Goal: Task Accomplishment & Management: Complete application form

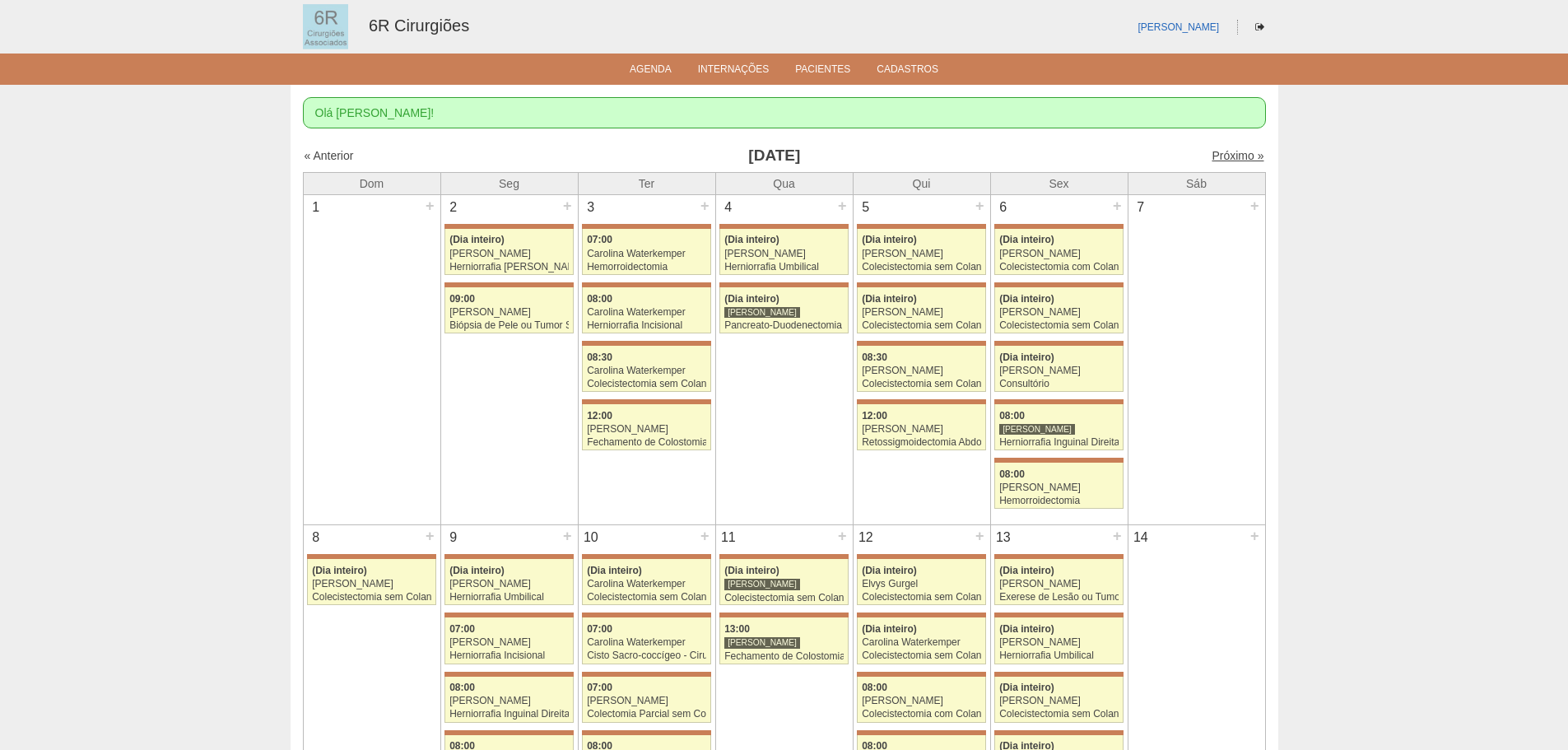
click at [1212, 155] on link "Próximo »" at bounding box center [1237, 155] width 52 height 13
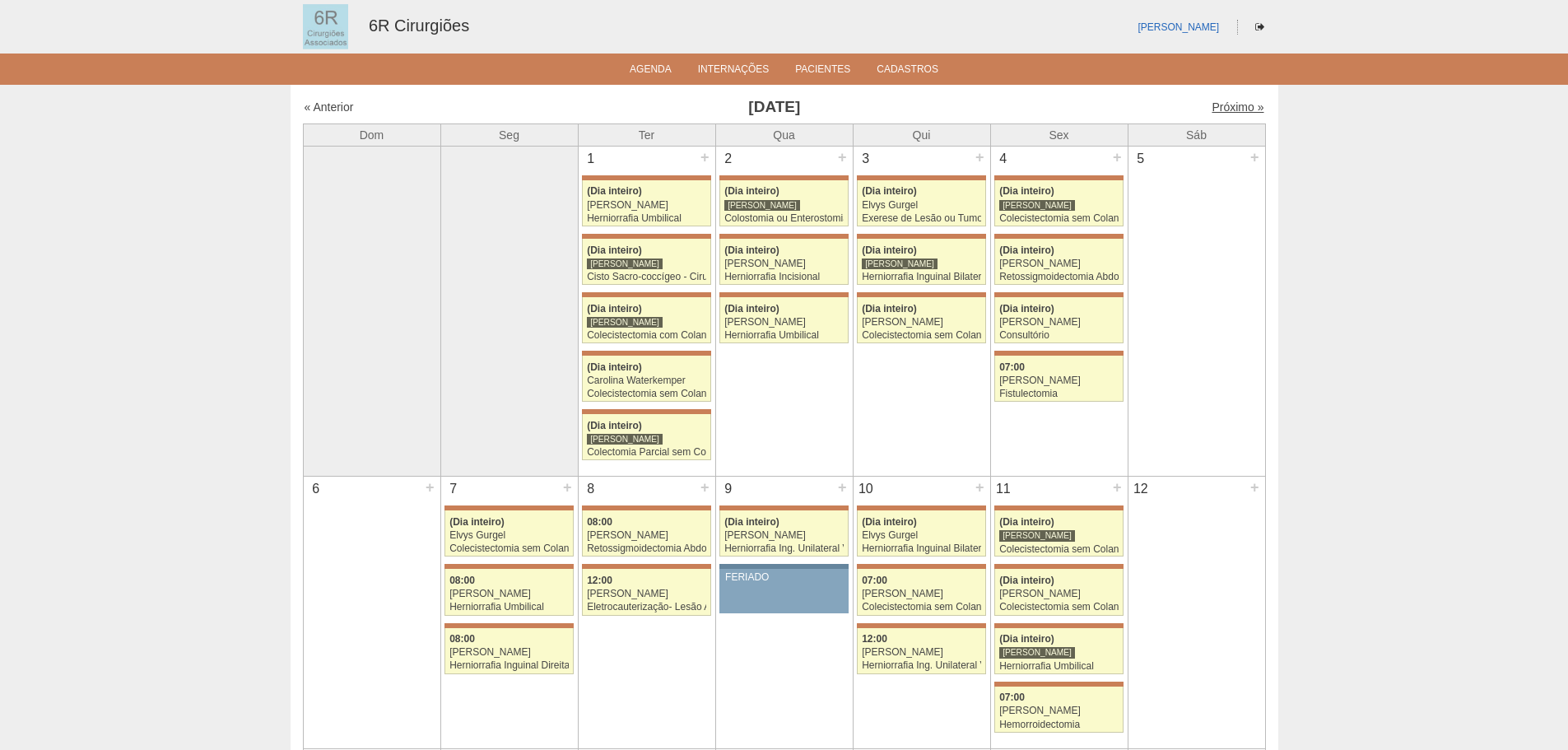
click at [1234, 112] on link "Próximo »" at bounding box center [1237, 107] width 52 height 13
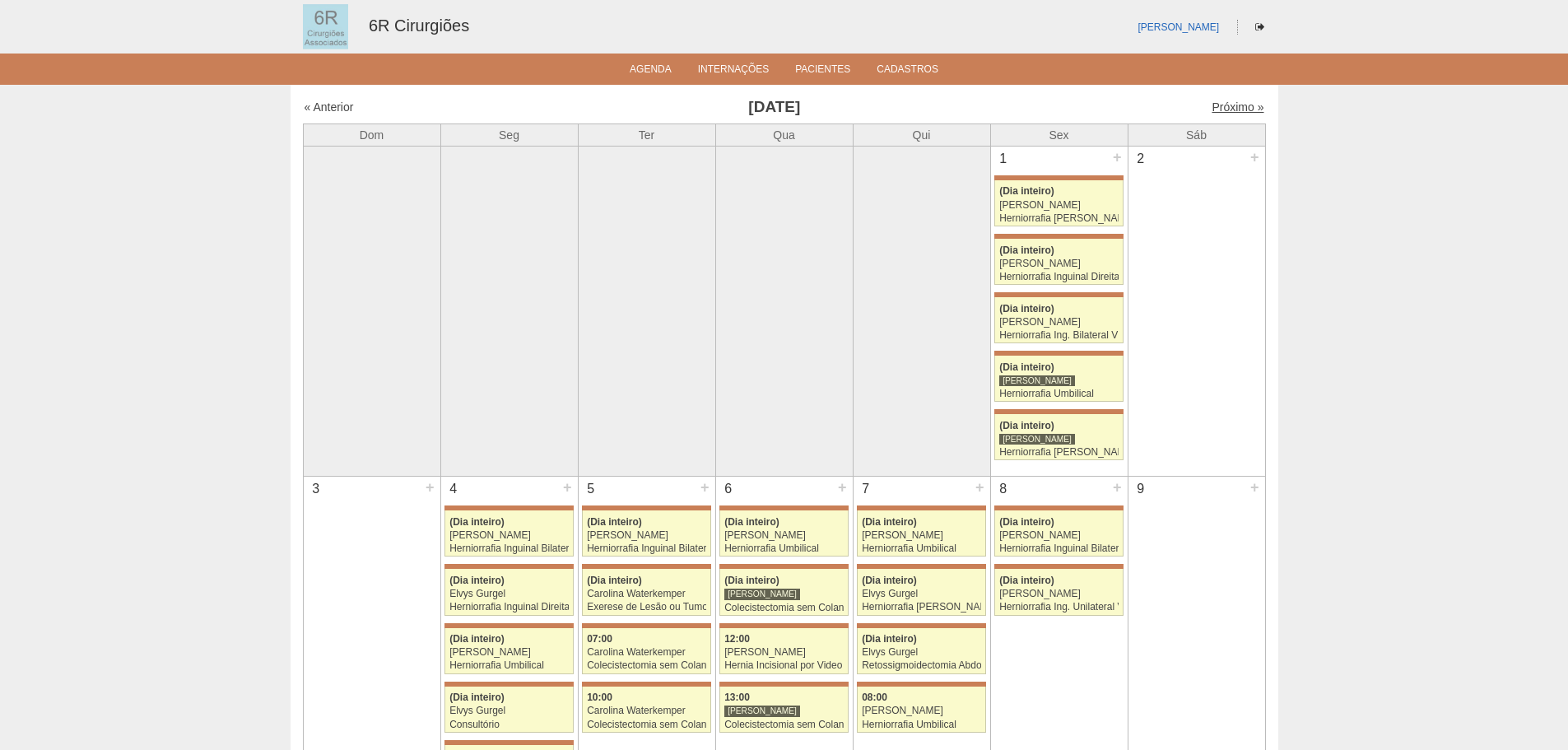
click at [1243, 111] on link "Próximo »" at bounding box center [1237, 107] width 52 height 13
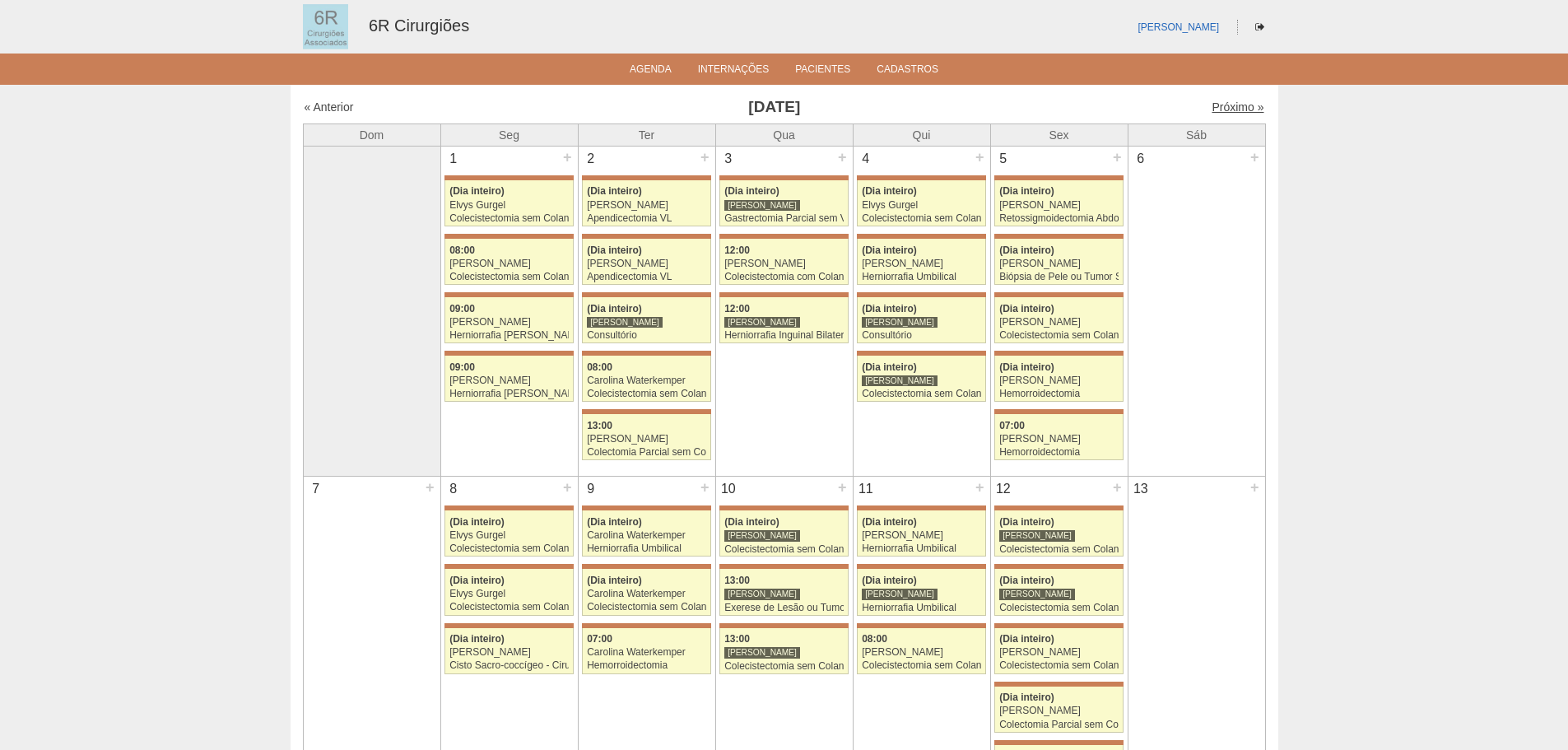
click at [1240, 113] on link "Próximo »" at bounding box center [1237, 107] width 52 height 13
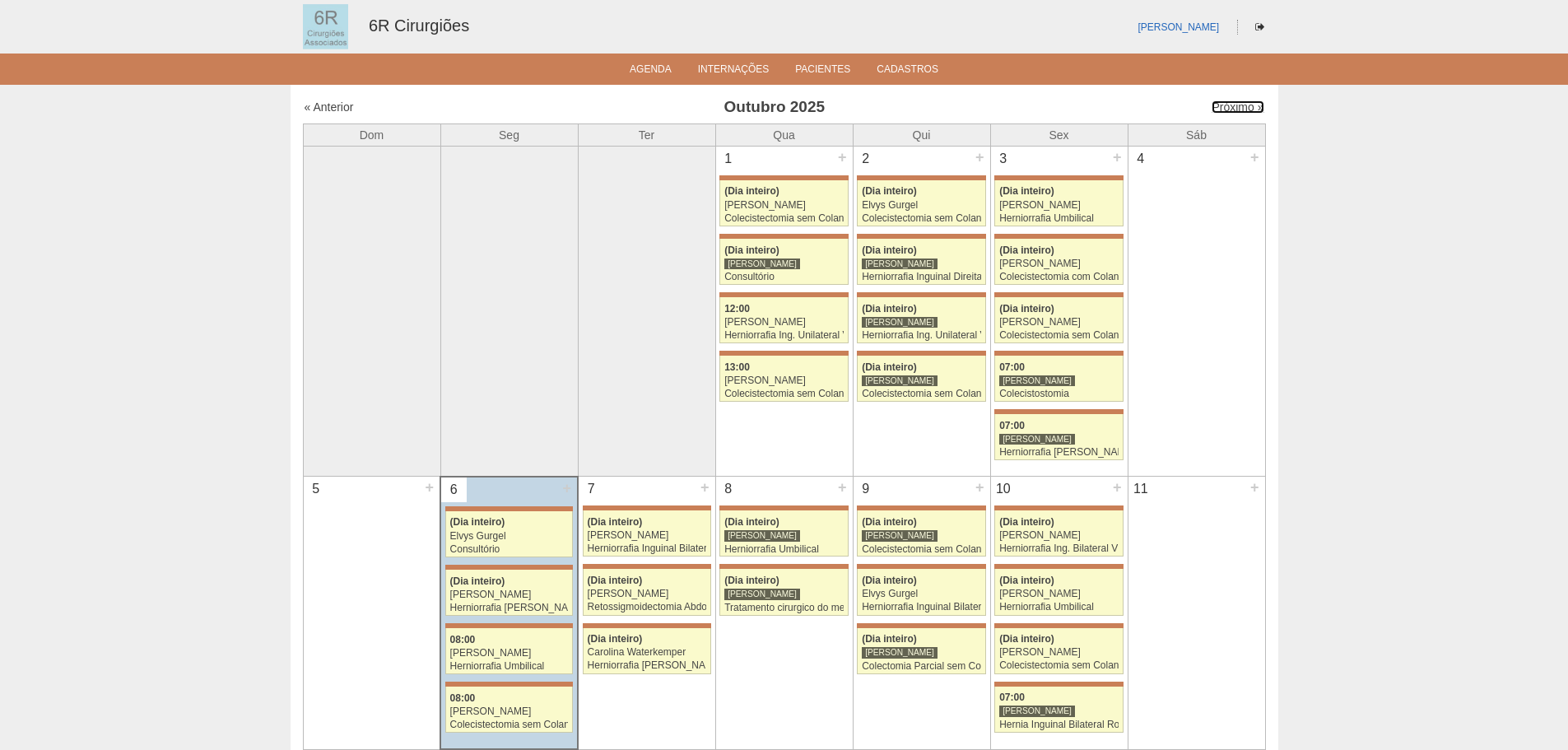
click at [1240, 113] on link "Próximo »" at bounding box center [1237, 107] width 52 height 13
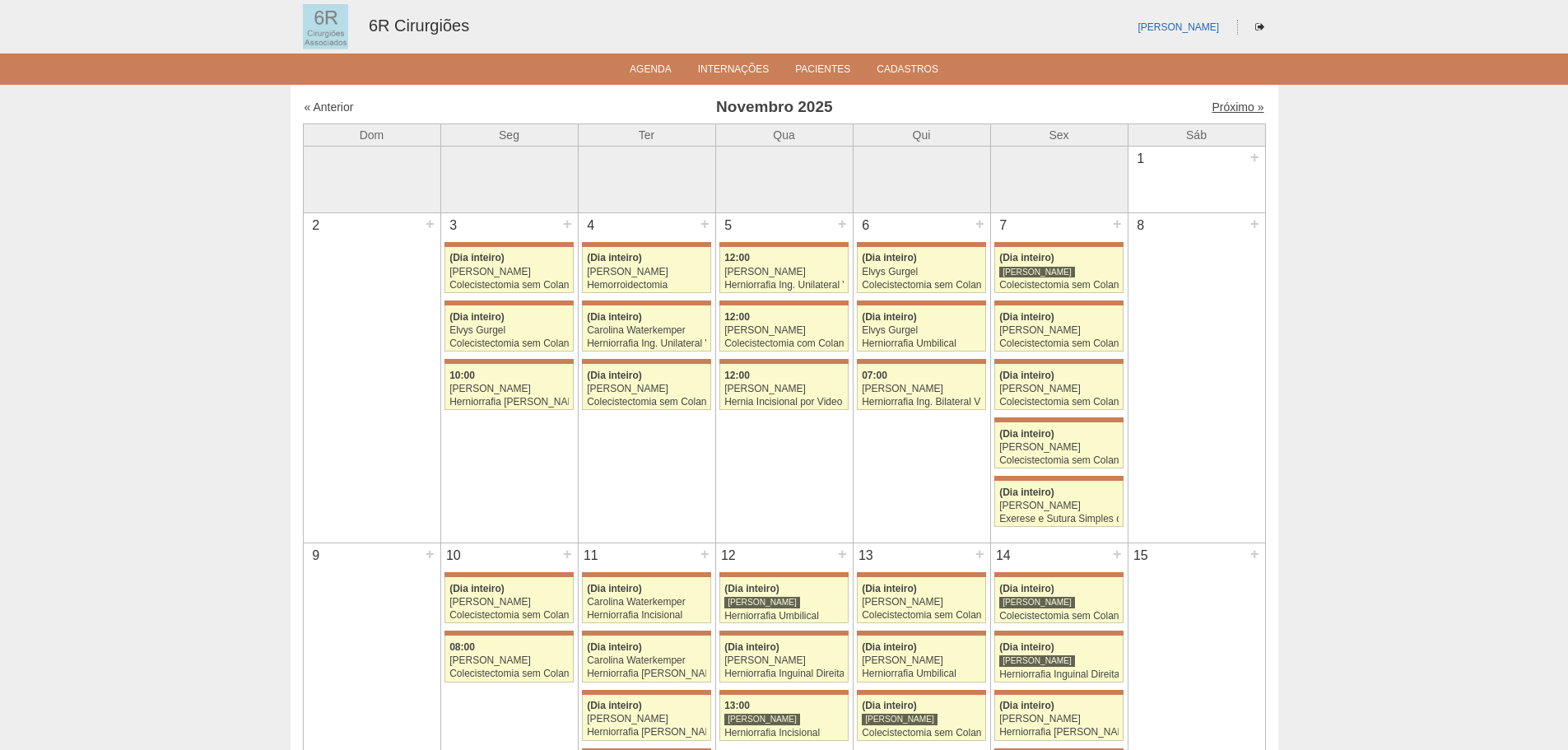
click at [1244, 109] on link "Próximo »" at bounding box center [1237, 107] width 52 height 13
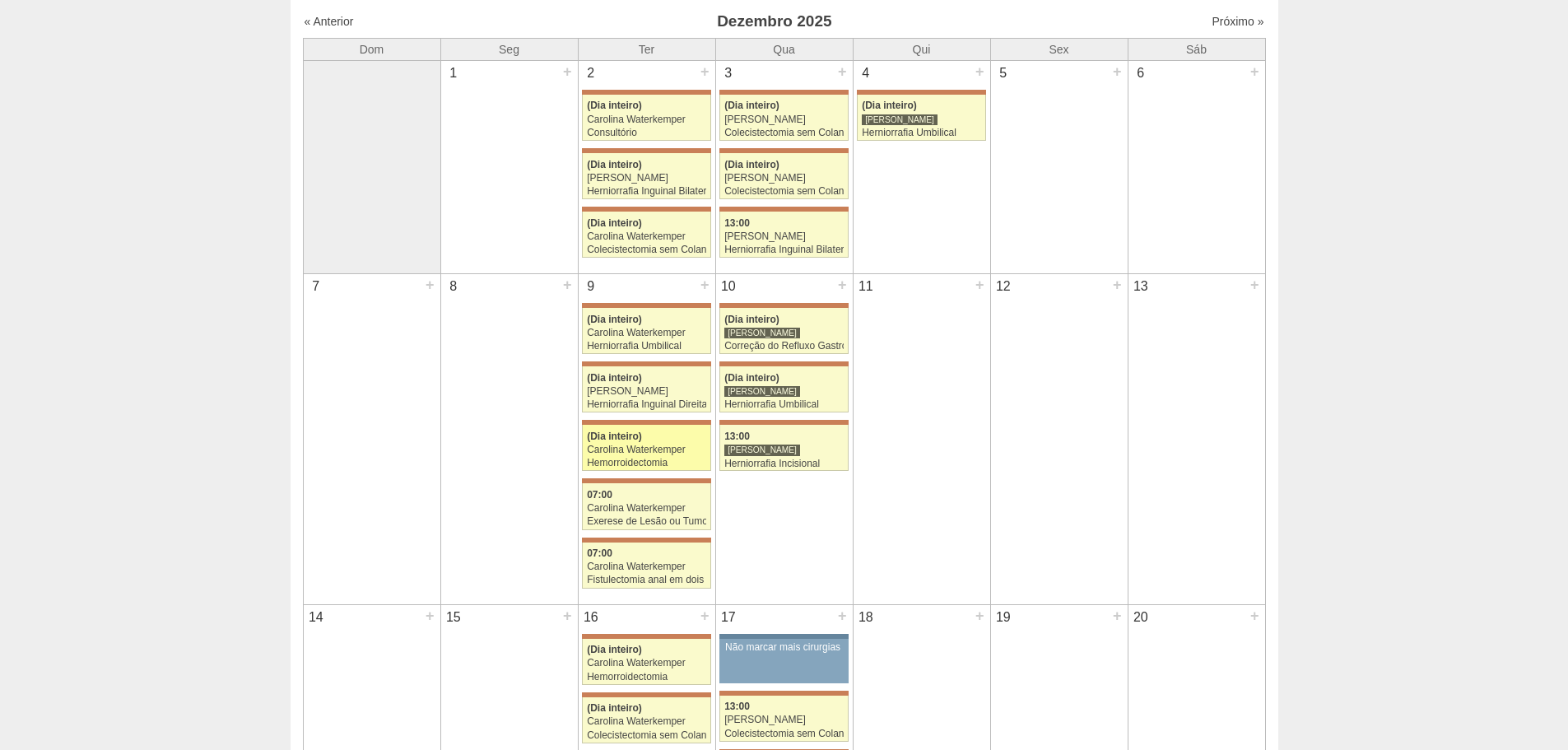
scroll to position [82, 0]
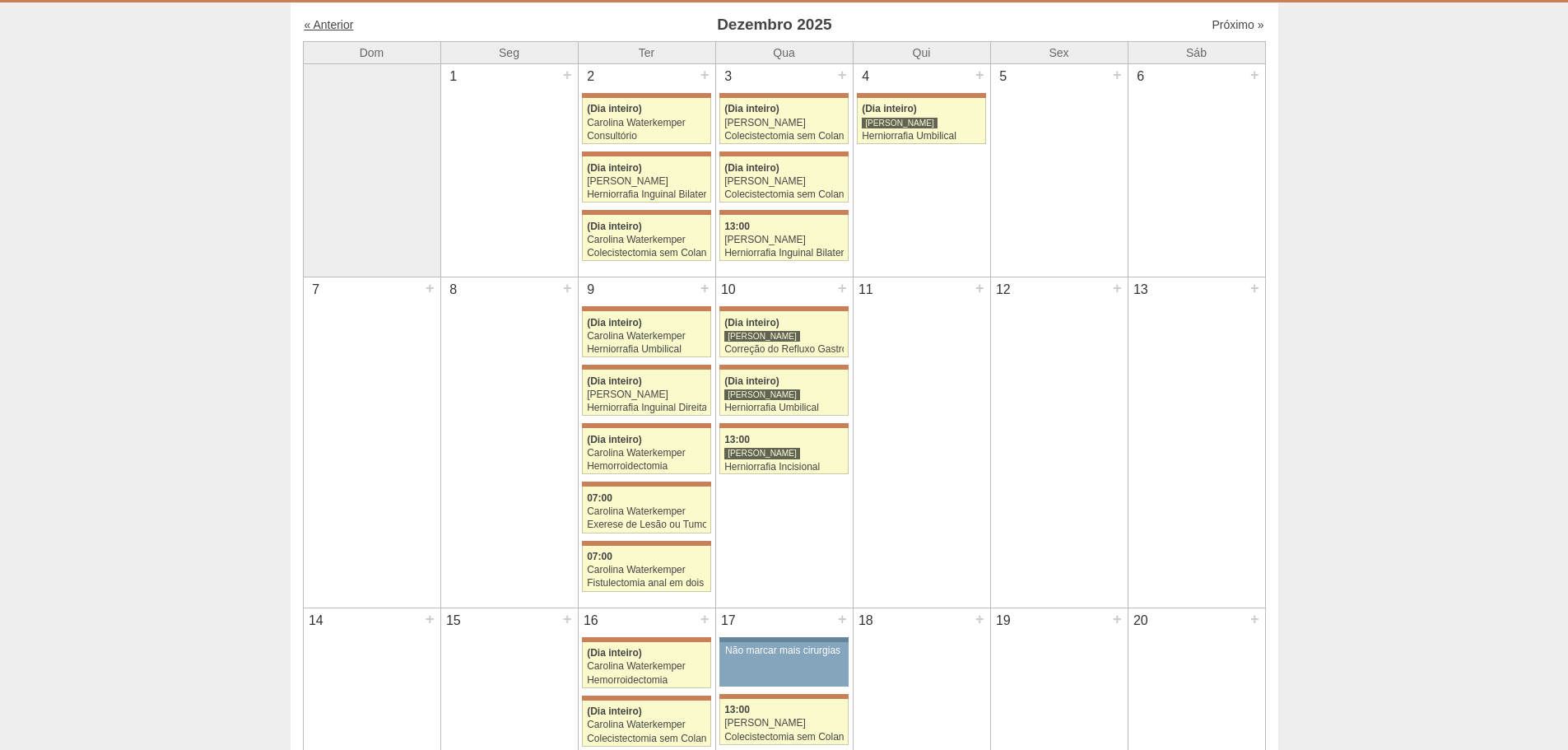
click at [349, 28] on link "« Anterior" at bounding box center [330, 24] width 50 height 13
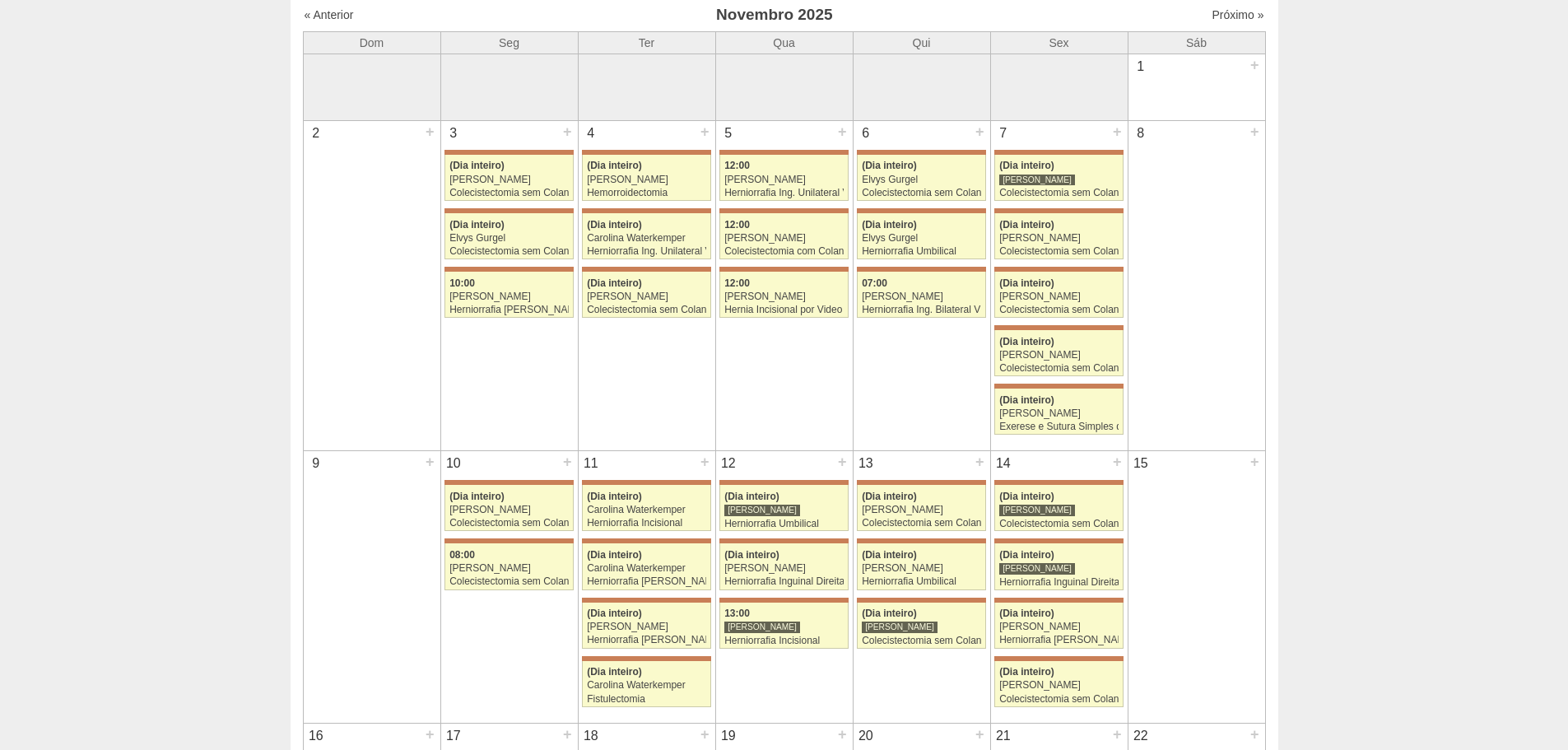
scroll to position [27, 0]
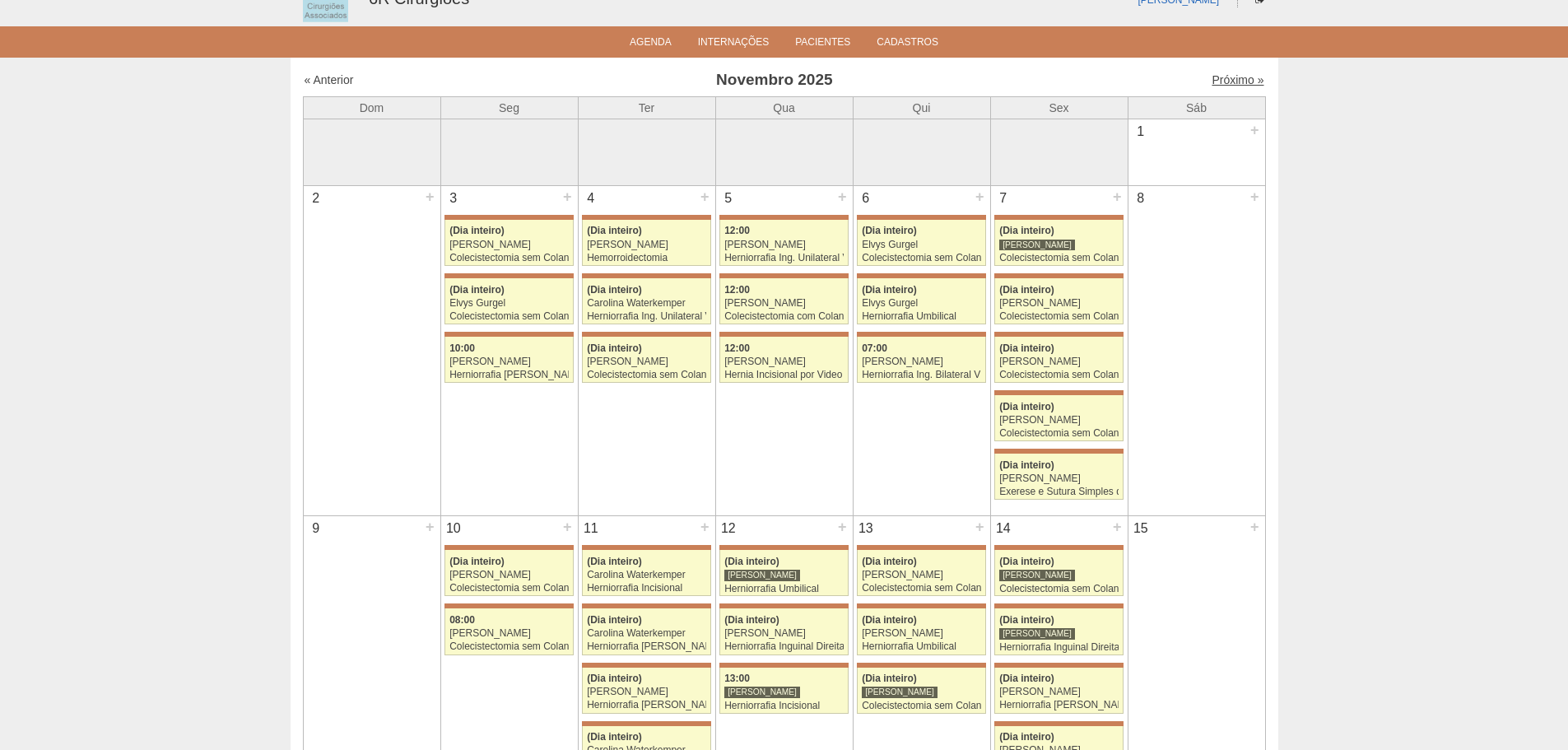
click at [1234, 83] on link "Próximo »" at bounding box center [1237, 79] width 52 height 13
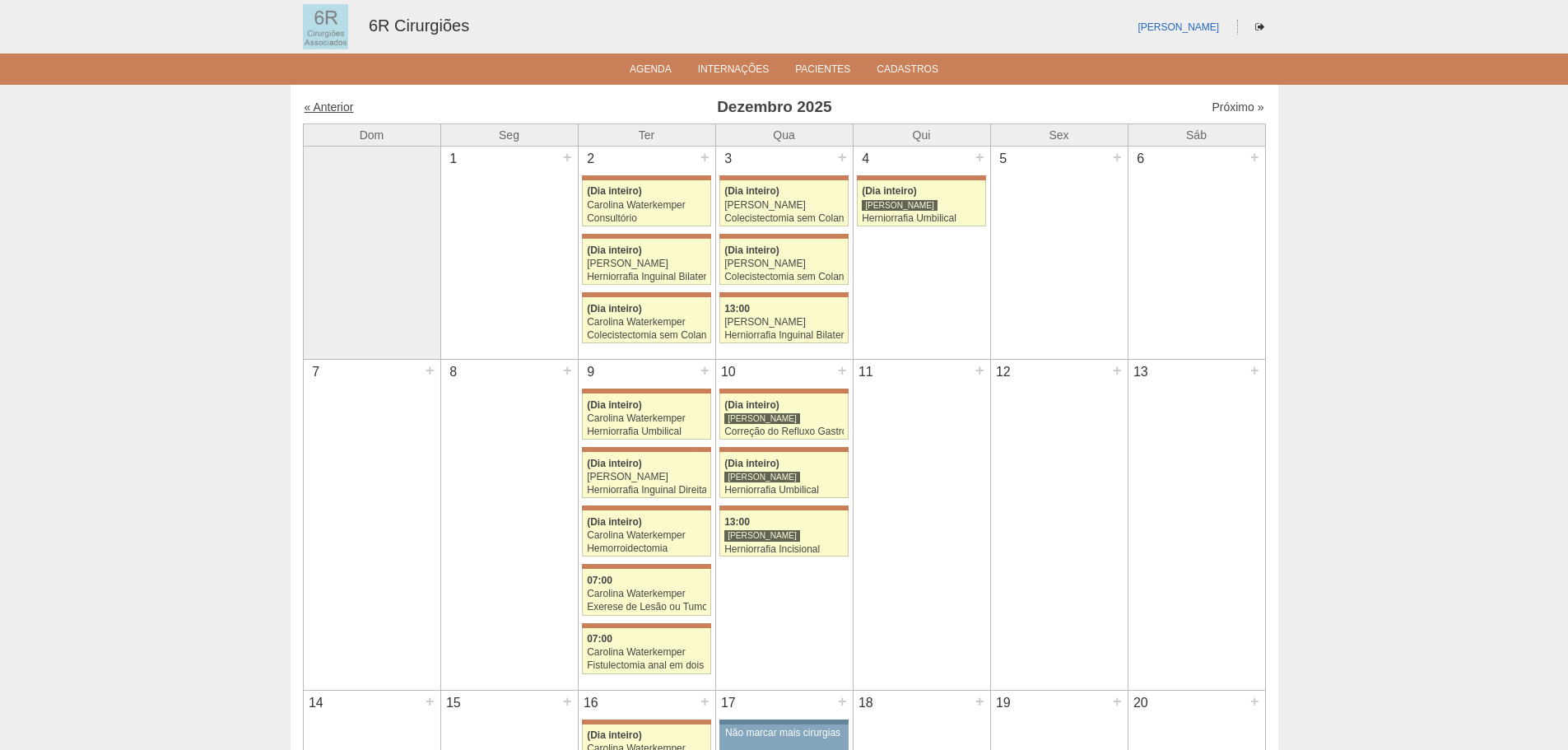
click at [331, 105] on link "« Anterior" at bounding box center [330, 107] width 50 height 13
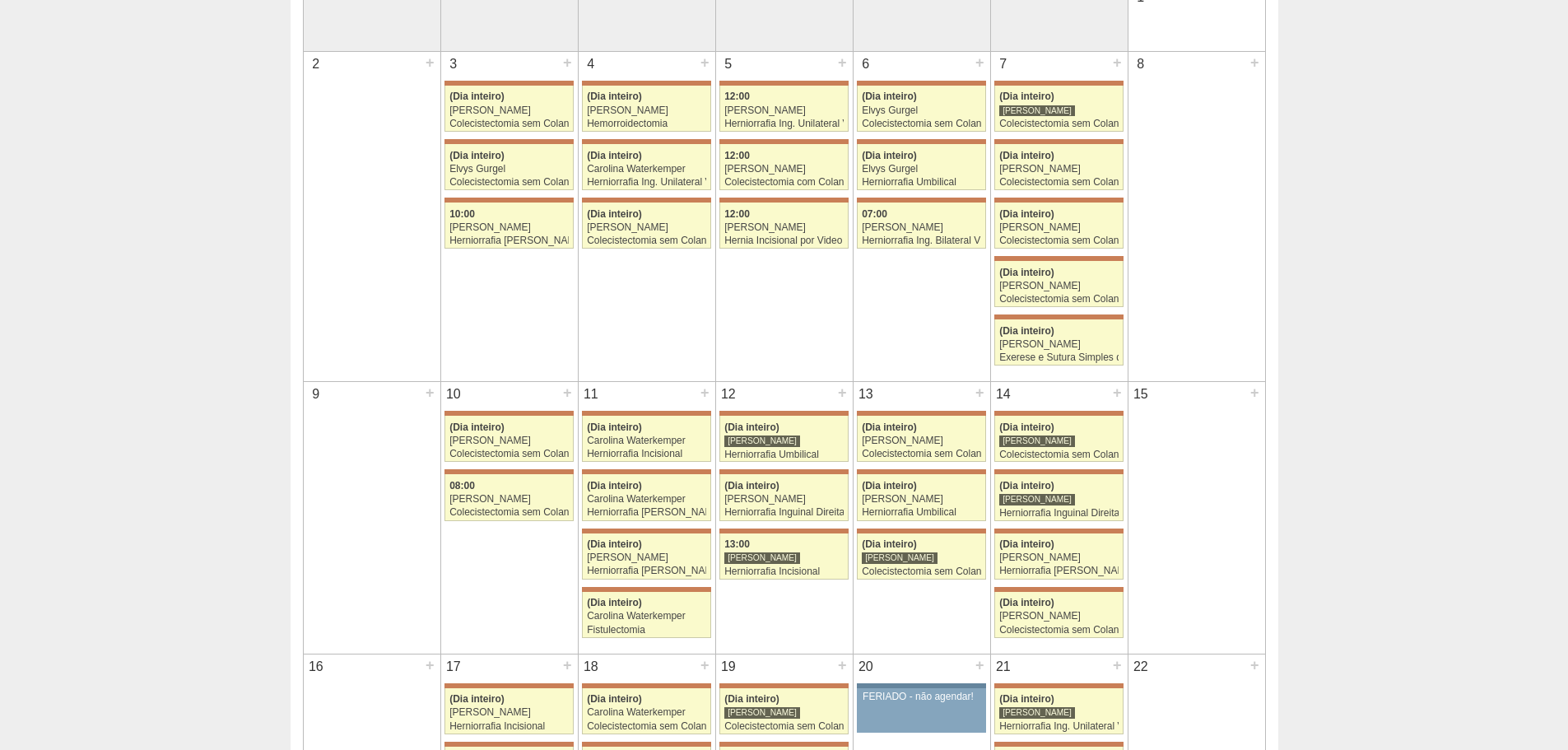
scroll to position [165, 0]
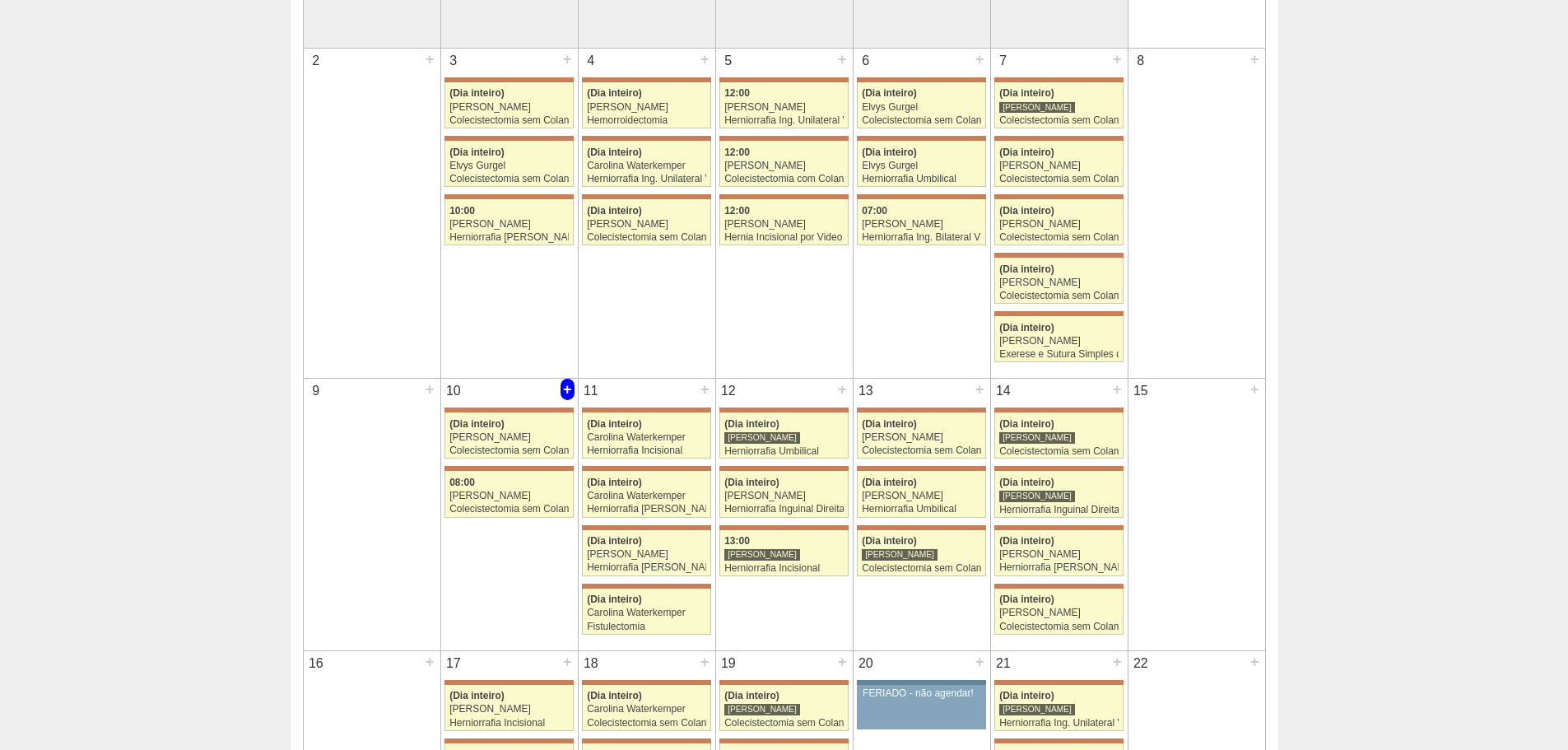
click at [567, 387] on div "+" at bounding box center [568, 389] width 14 height 21
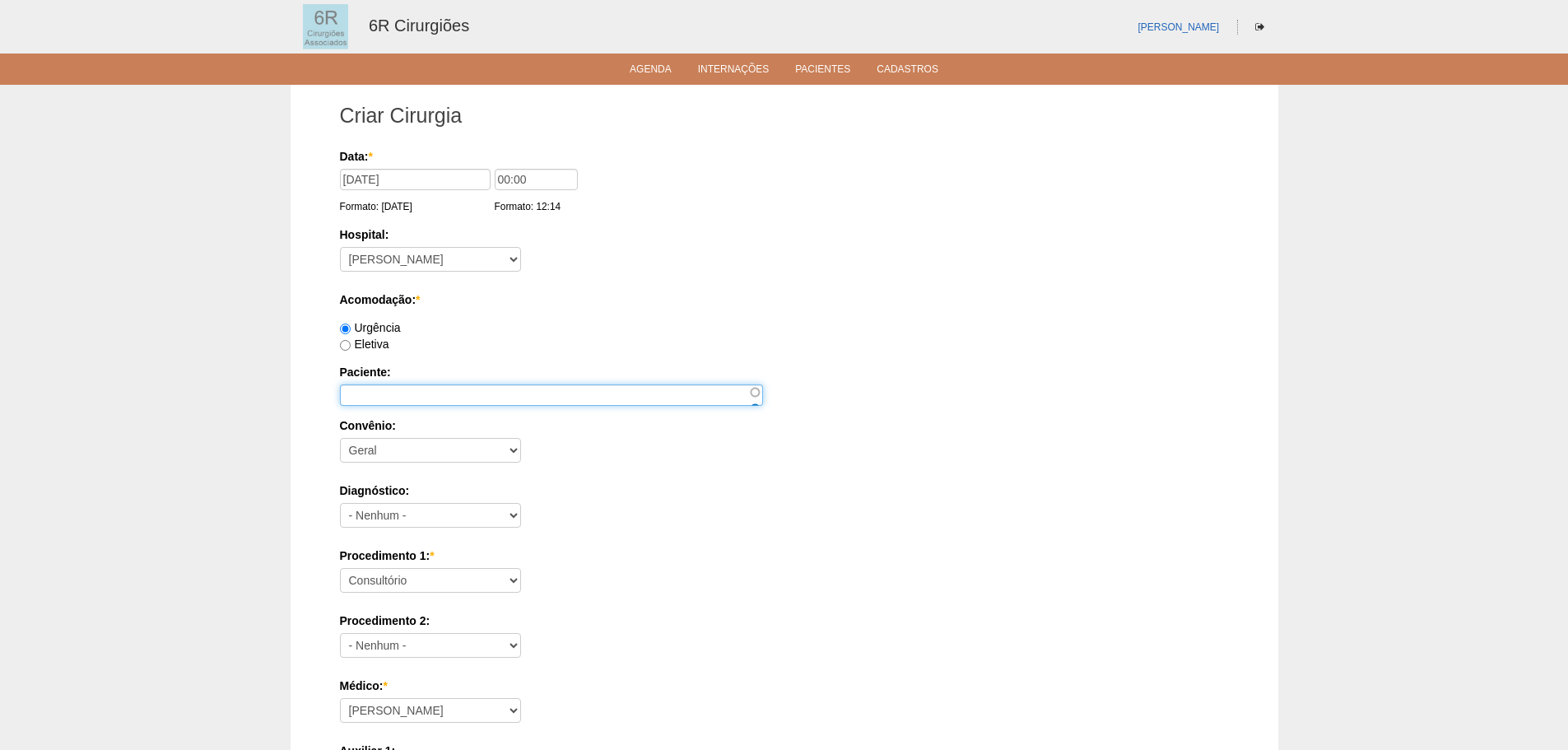
click at [562, 396] on input "Paciente:" at bounding box center [551, 395] width 423 height 21
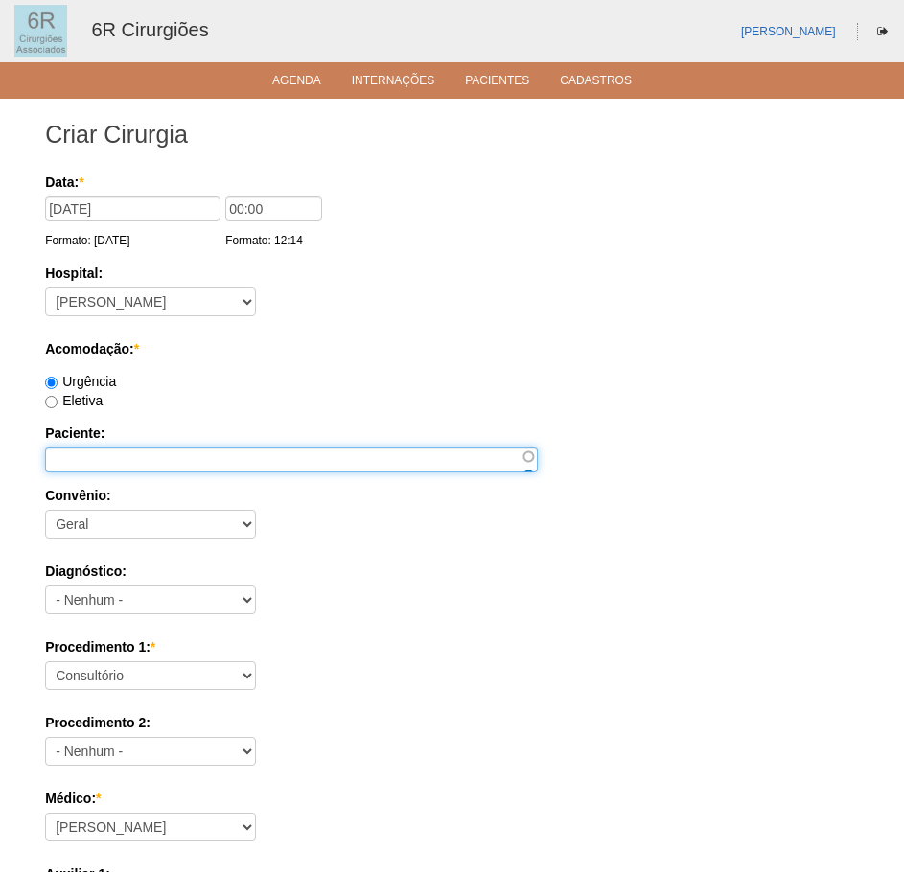
click at [189, 463] on input "Paciente:" at bounding box center [291, 460] width 493 height 25
paste input "[PERSON_NAME]"
type input "[PERSON_NAME]"
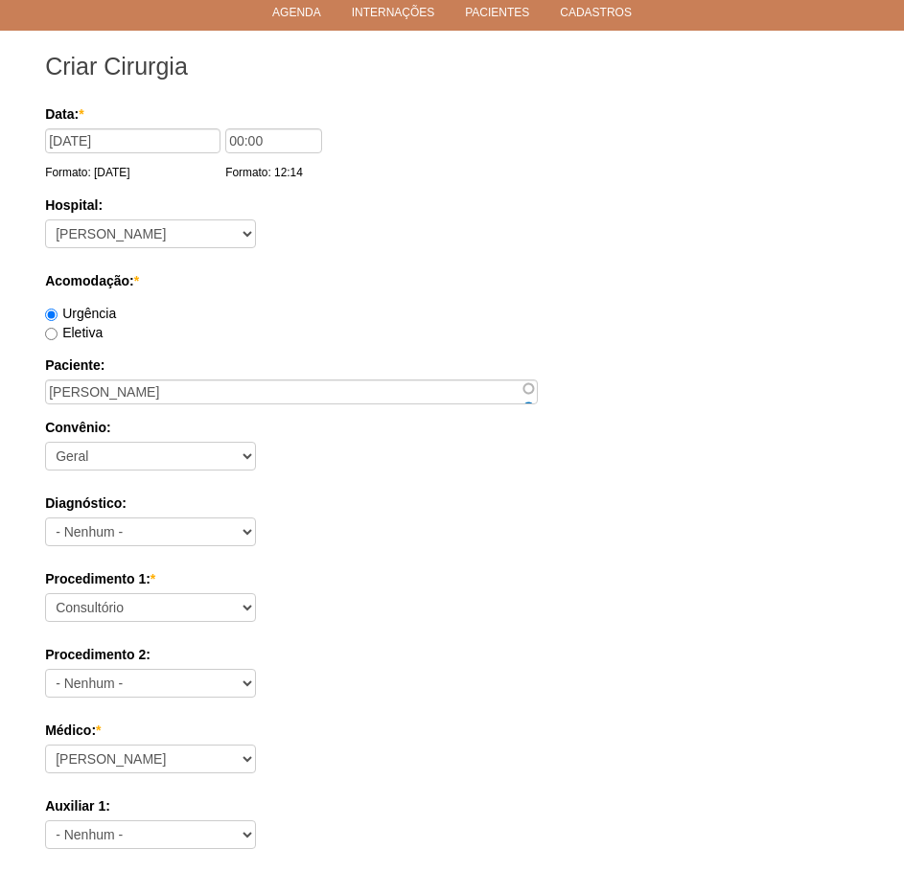
scroll to position [192, 0]
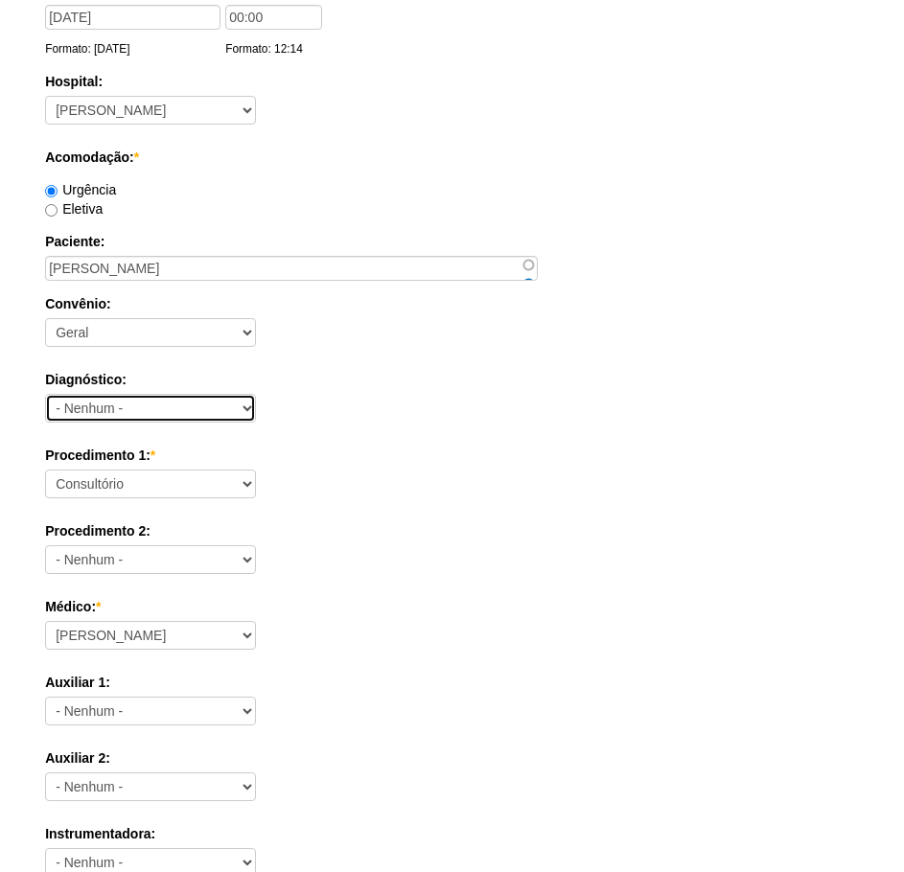
click at [209, 407] on select "- Nenhum - Abdome Agudo Abscesso Hepático Abscesso Perianal Abscesso Peritoneal…" at bounding box center [150, 408] width 211 height 29
click at [127, 416] on select "- Nenhum - Abdome Agudo Abscesso Hepático Abscesso Perianal Abscesso Peritoneal…" at bounding box center [150, 408] width 211 height 29
click at [126, 414] on select "- Nenhum - Abdome Agudo Abscesso Hepático Abscesso Perianal Abscesso Peritoneal…" at bounding box center [150, 408] width 211 height 29
select select "66444"
click at [45, 394] on select "- Nenhum - Abdome Agudo Abscesso Hepático Abscesso Perianal Abscesso Peritoneal…" at bounding box center [150, 408] width 211 height 29
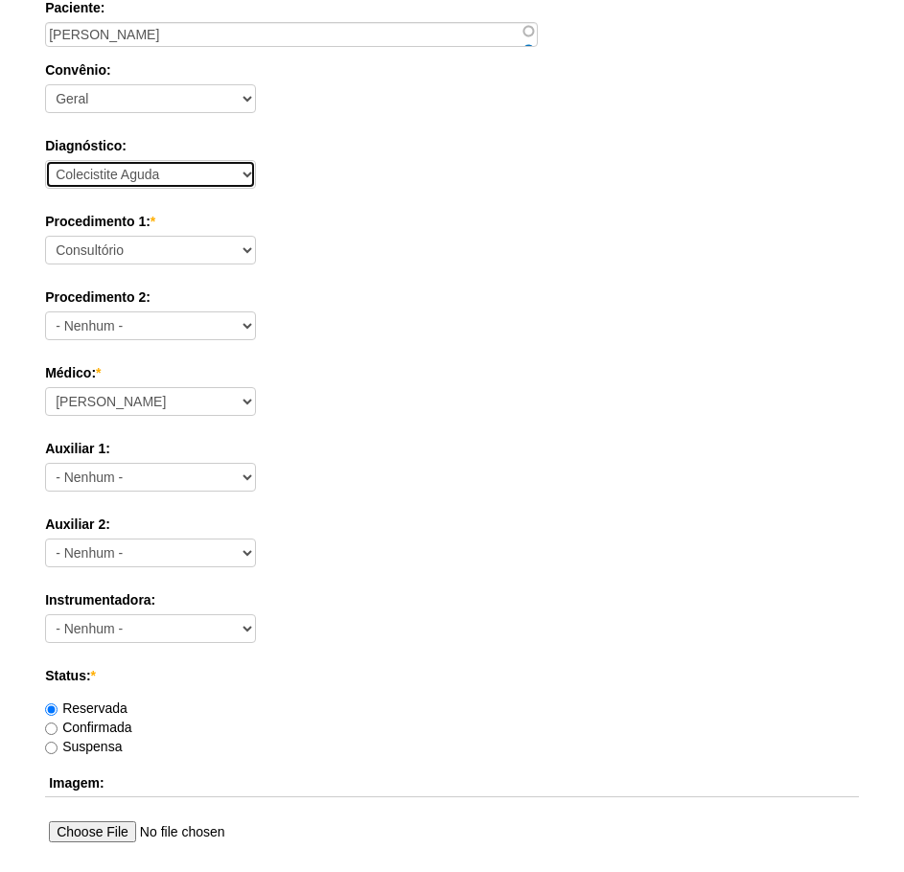
scroll to position [479, 0]
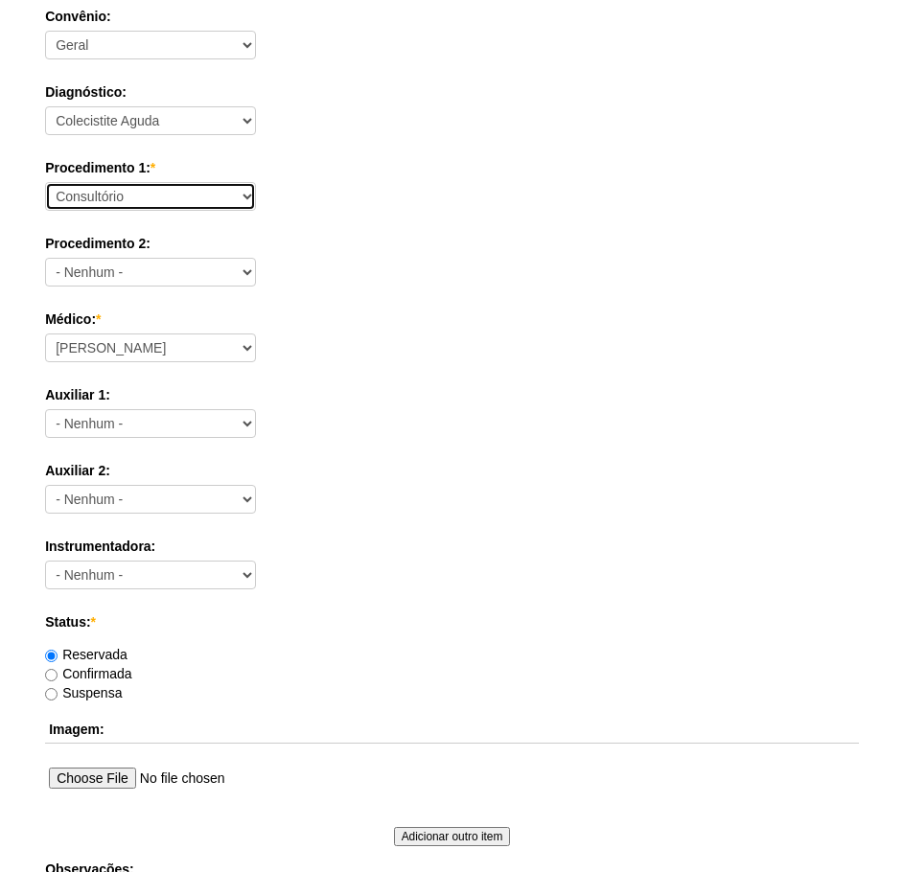
click at [212, 202] on select "Consultório Abscesso Hepático - Drenagem Abscesso perianal Amputação Abdômino P…" at bounding box center [150, 196] width 211 height 29
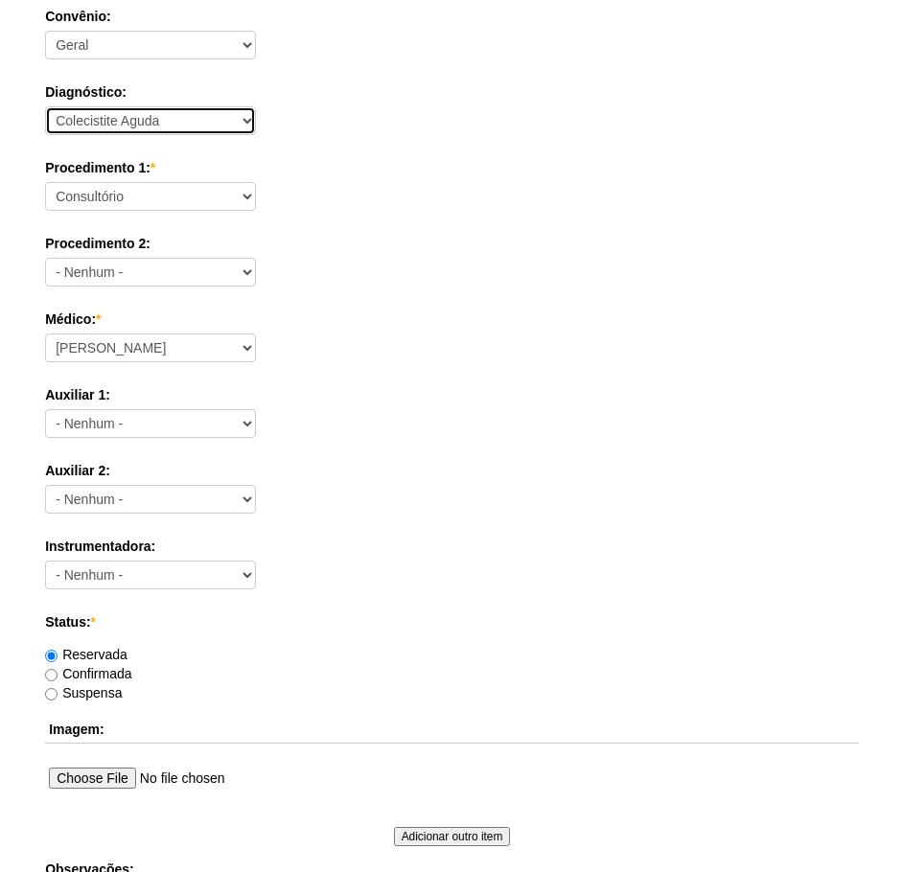
click at [164, 127] on select "- Nenhum - Abdome Agudo Abscesso Hepático Abscesso Perianal Abscesso Peritoneal…" at bounding box center [150, 120] width 211 height 29
select select
click at [45, 106] on select "- Nenhum - Abdome Agudo Abscesso Hepático Abscesso Perianal Abscesso Peritoneal…" at bounding box center [150, 120] width 211 height 29
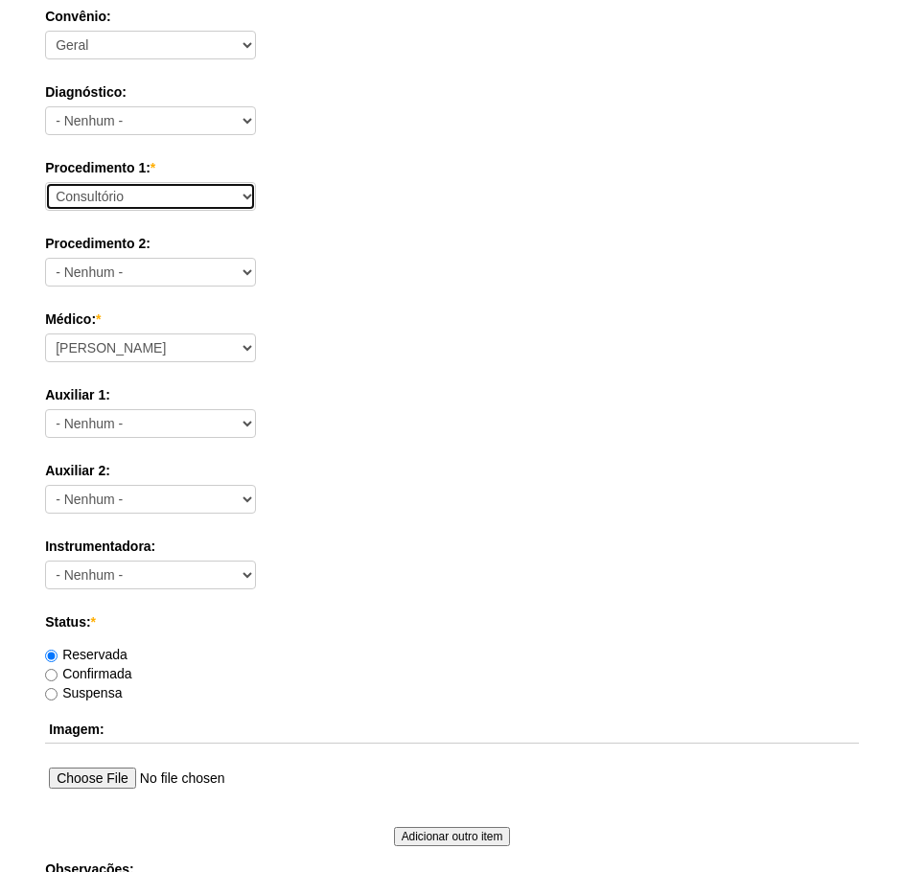
click at [155, 209] on select "Consultório Abscesso Hepático - Drenagem Abscesso perianal Amputação Abdômino P…" at bounding box center [150, 196] width 211 height 29
select select "66619"
click at [45, 182] on select "Consultório Abscesso Hepático - Drenagem Abscesso perianal Amputação Abdômino P…" at bounding box center [150, 196] width 211 height 29
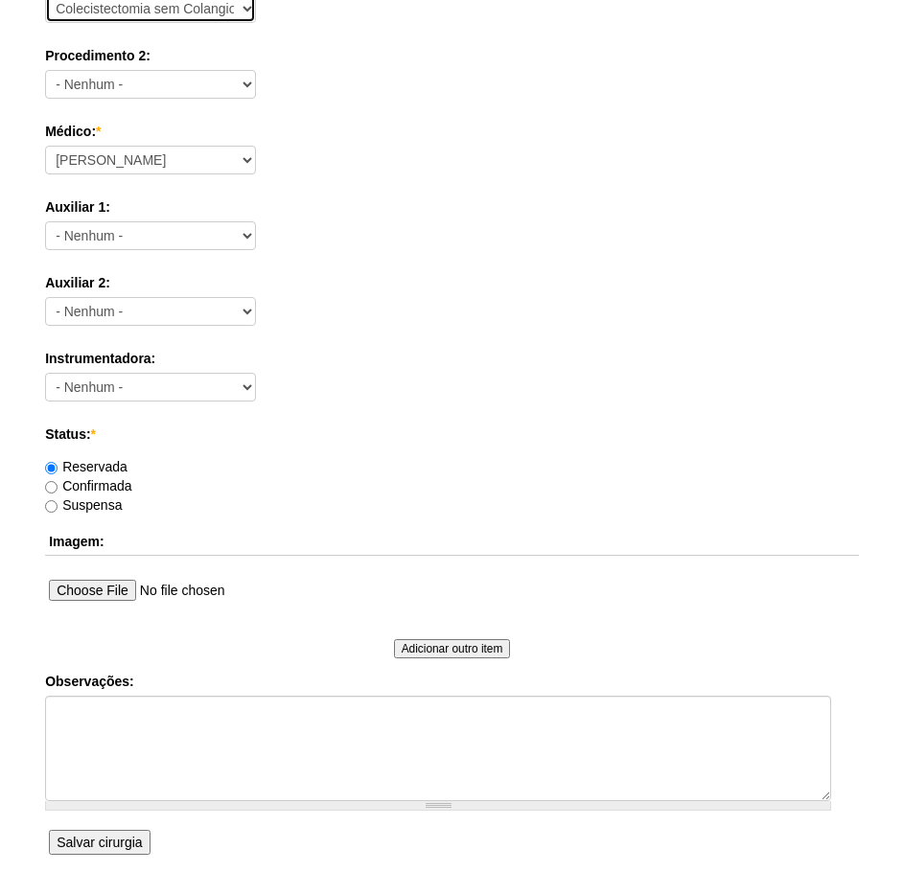
scroll to position [671, 0]
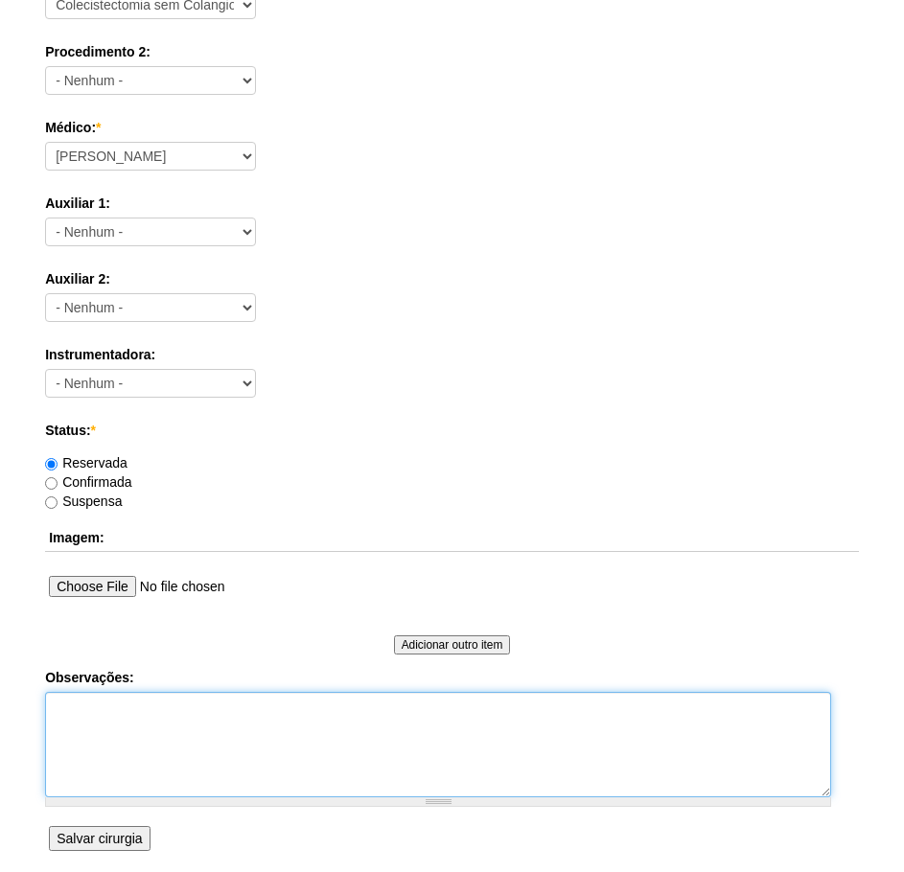
click at [178, 752] on textarea "Observações:" at bounding box center [438, 744] width 786 height 105
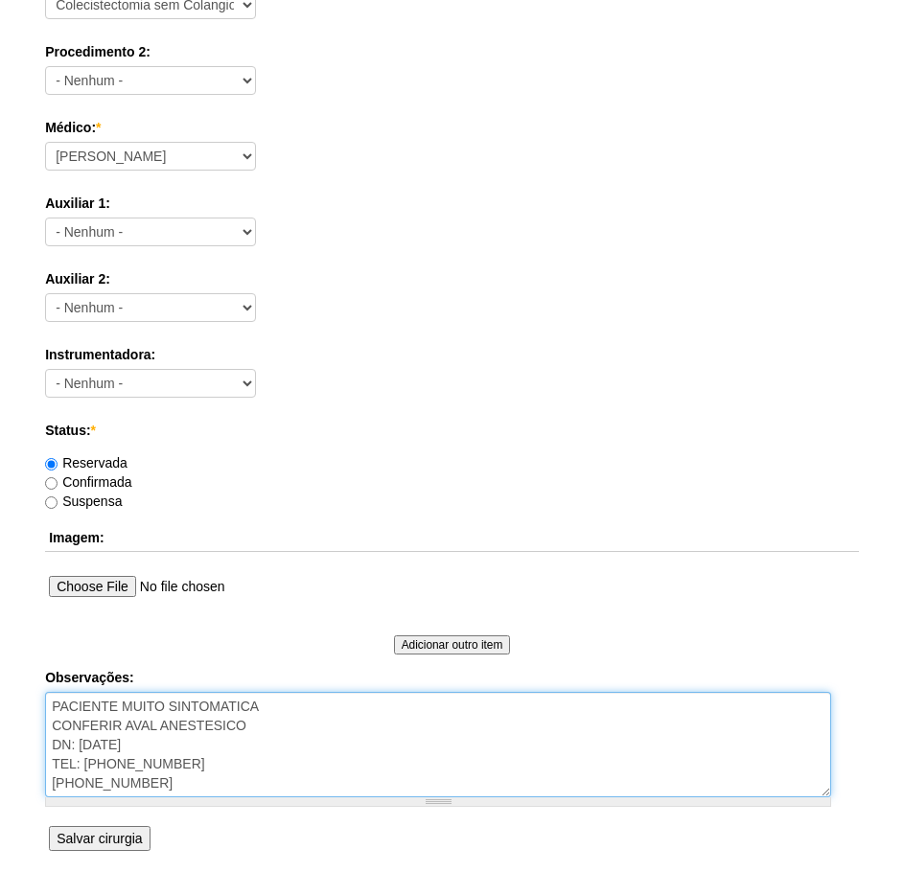
drag, startPoint x: 124, startPoint y: 776, endPoint x: 45, endPoint y: 770, distance: 78.8
click at [42, 766] on div "Criar Cirurgia Data: * 10/11/2025 Formato: 06/10/2025 00:00 Formato: 12:14 Hosp…" at bounding box center [452, 176] width 843 height 1496
type textarea "PACIENTE MUITO SINTOMATICA CONFERIR AVAL ANESTESICO DN: 01/07/1974 TEL: 9705742…"
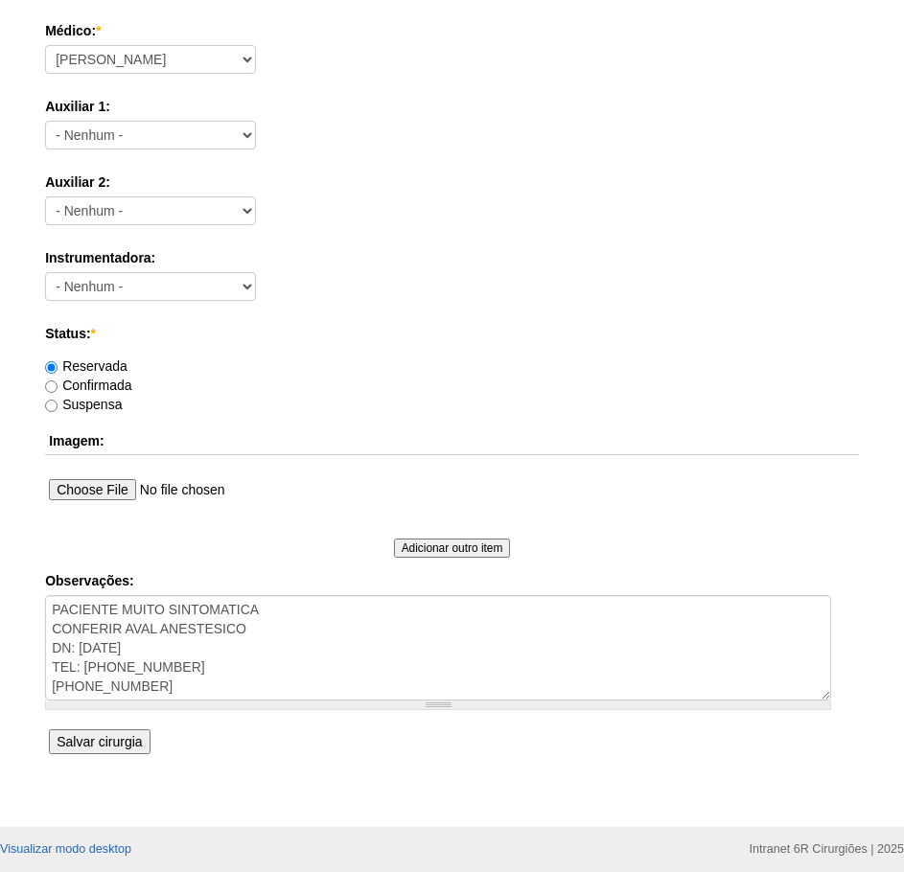
scroll to position [839, 0]
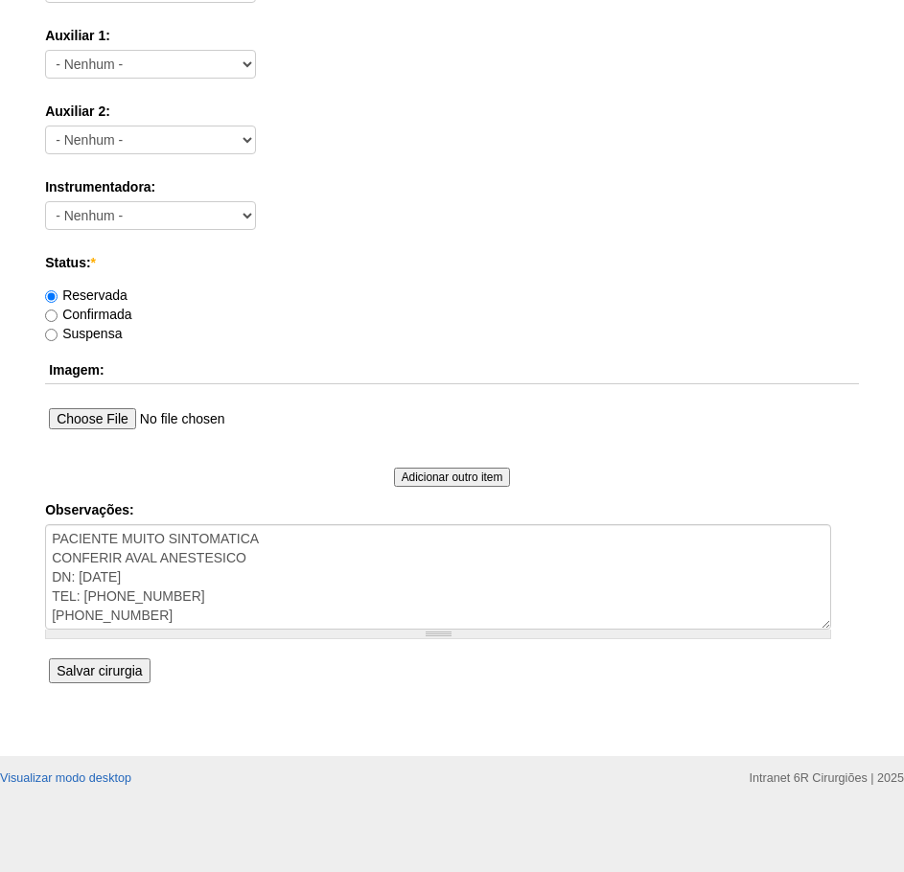
click at [130, 670] on input "Salvar cirurgia" at bounding box center [99, 671] width 101 height 25
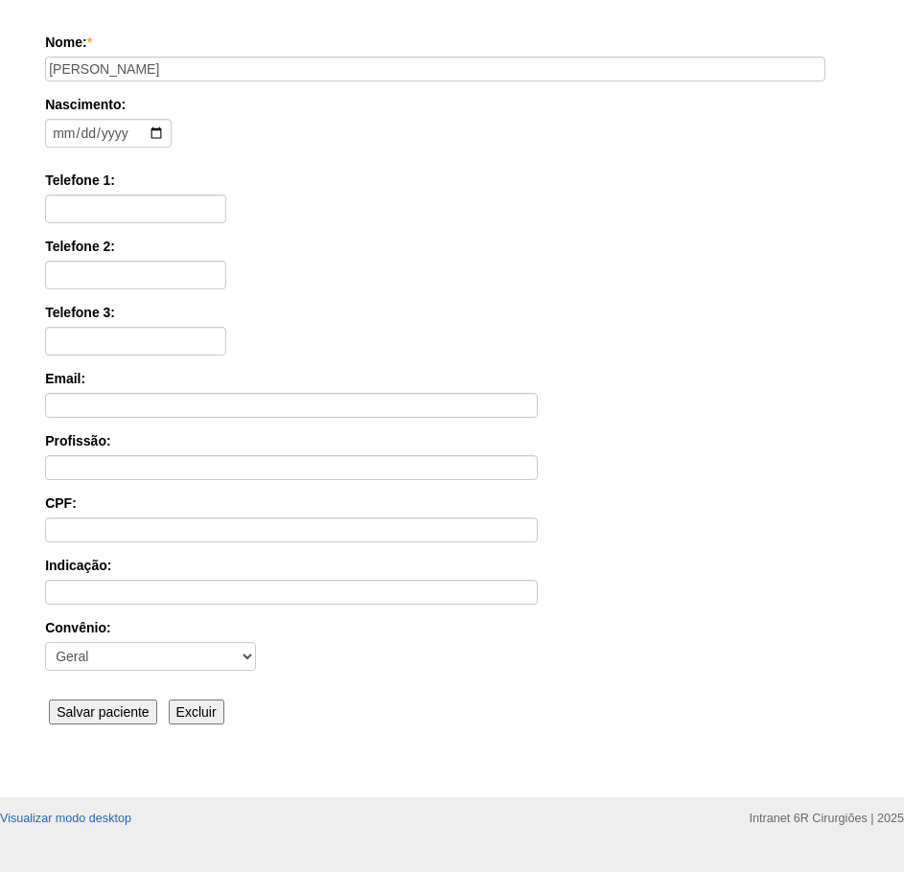
scroll to position [298, 0]
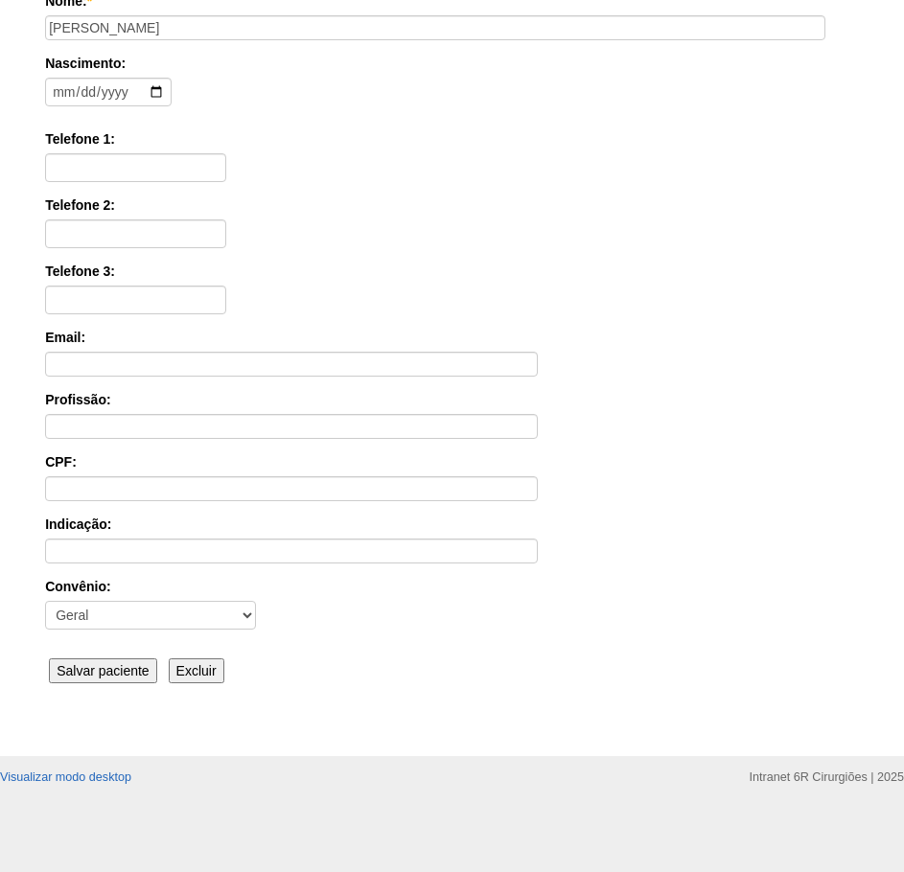
click at [129, 681] on input "Salvar paciente" at bounding box center [103, 671] width 108 height 25
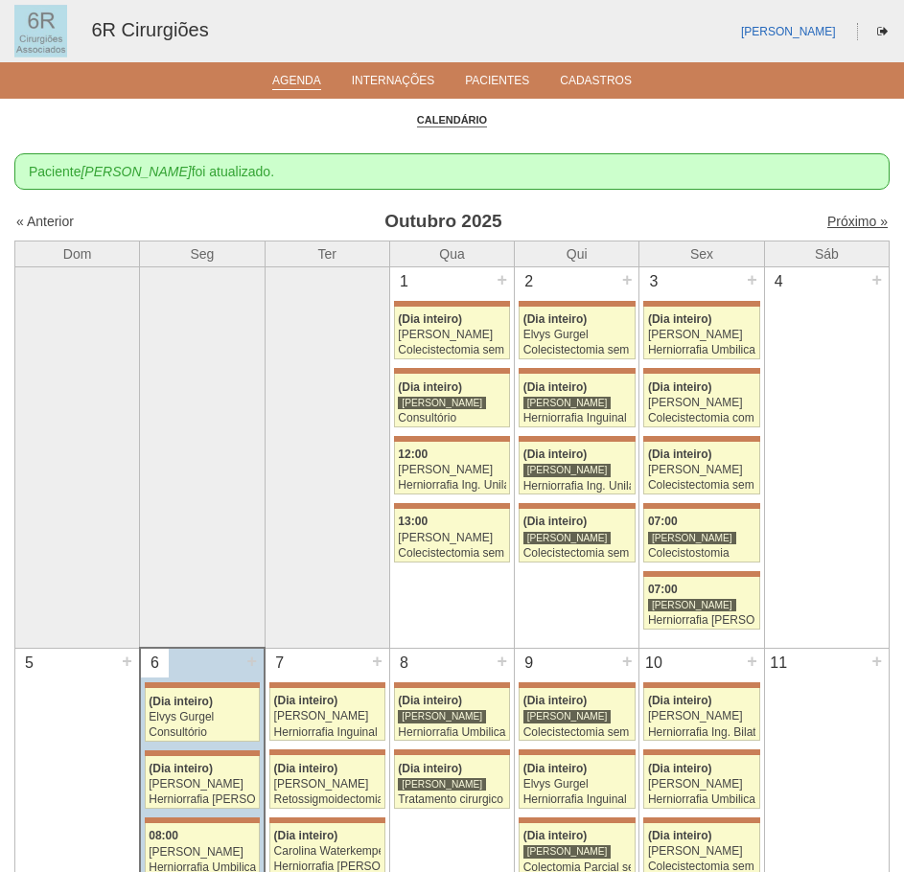
click at [854, 225] on link "Próximo »" at bounding box center [857, 221] width 60 height 15
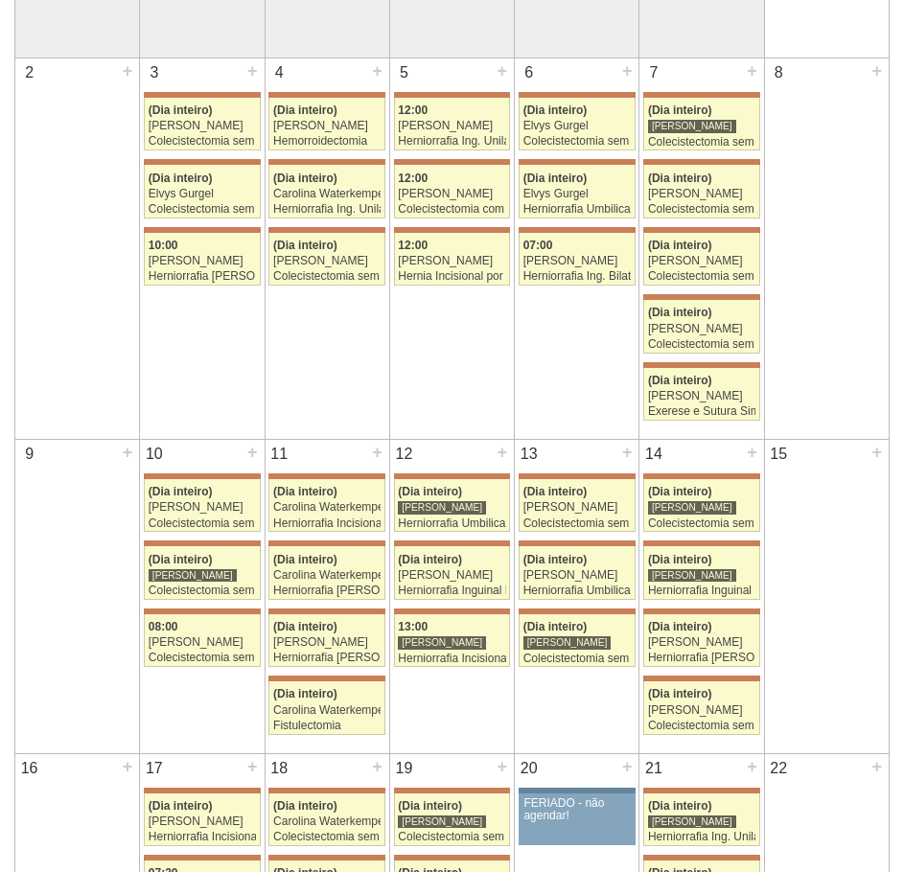
scroll to position [192, 0]
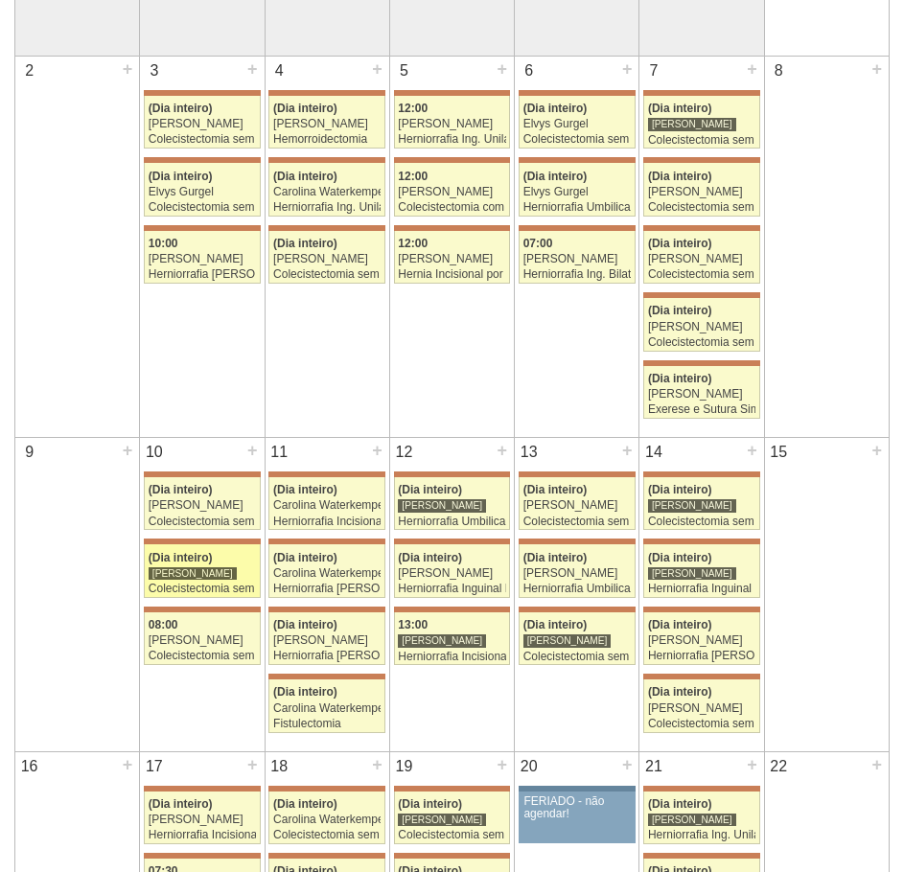
click at [233, 568] on div "[PERSON_NAME]" at bounding box center [202, 574] width 107 height 12
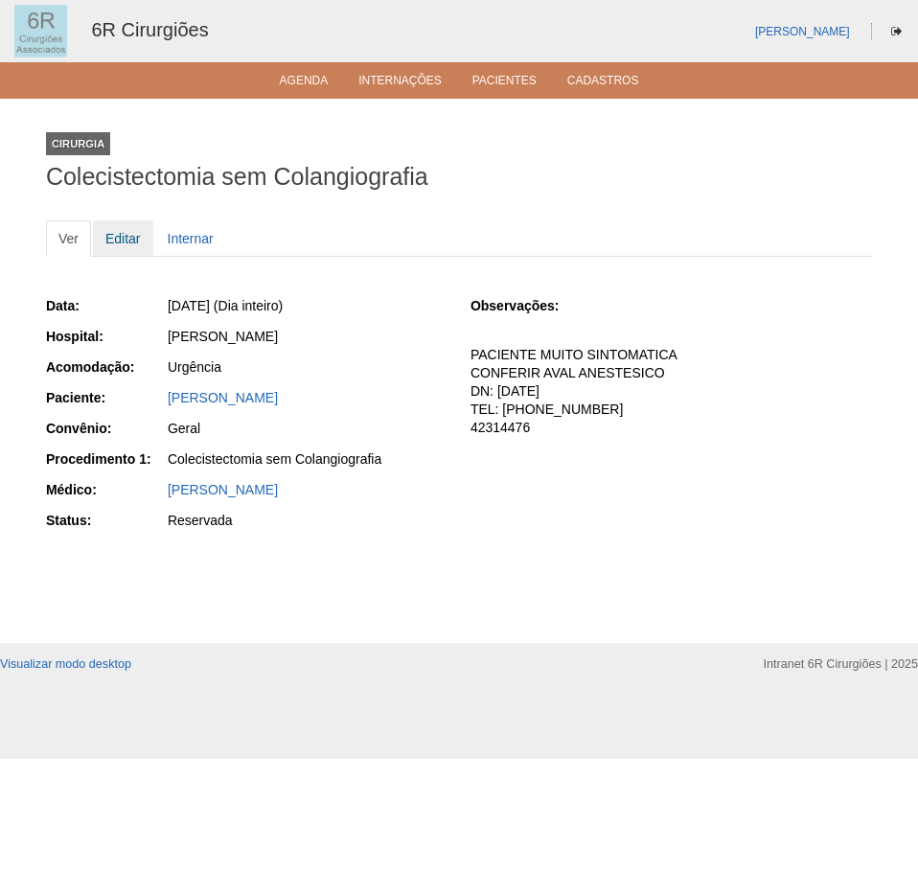
click at [130, 227] on link "Editar" at bounding box center [123, 238] width 60 height 36
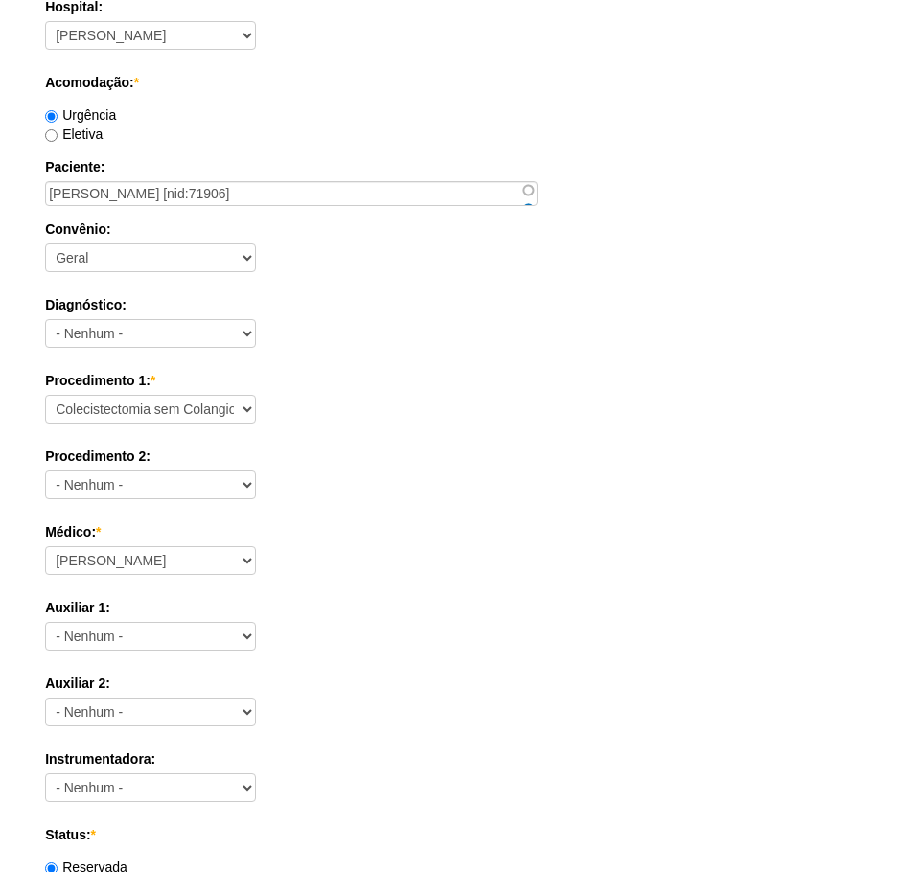
scroll to position [479, 0]
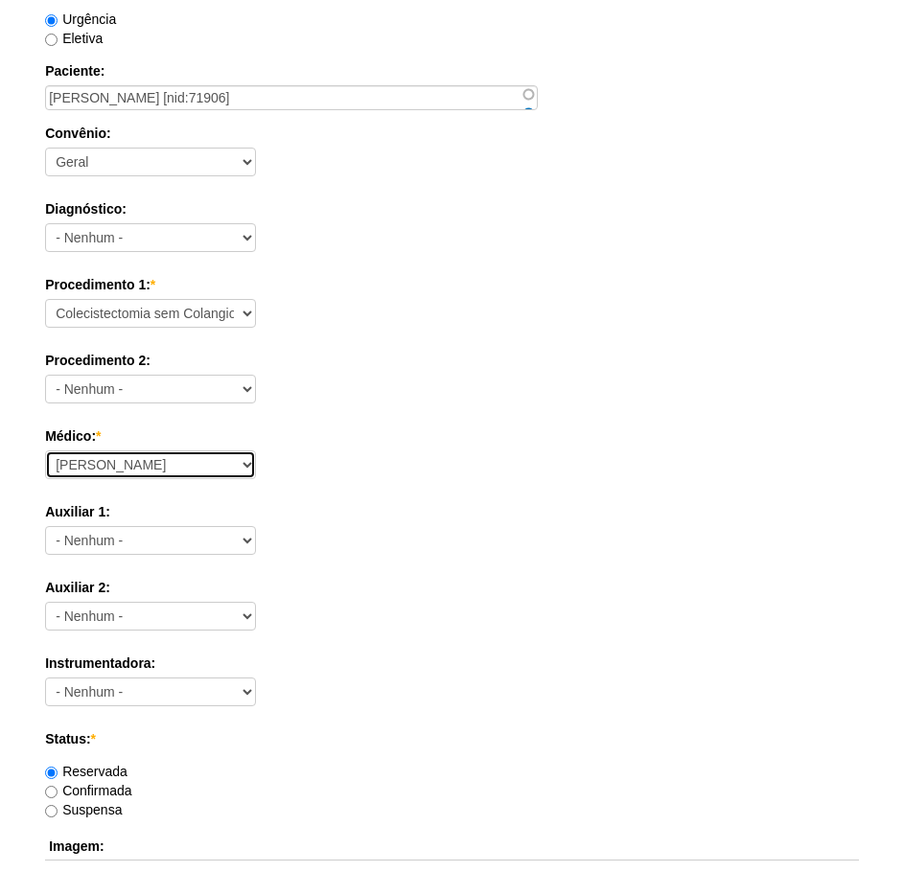
click at [222, 468] on select "Aline Zanon Bariatricas Bruno Bulisani Bruno Oliveira Carolina Waterkemper Elvy…" at bounding box center [150, 465] width 211 height 29
select select "70"
click at [45, 451] on select "Aline Zanon Bariatricas Bruno Bulisani Bruno Oliveira Carolina Waterkemper Elvy…" at bounding box center [150, 465] width 211 height 29
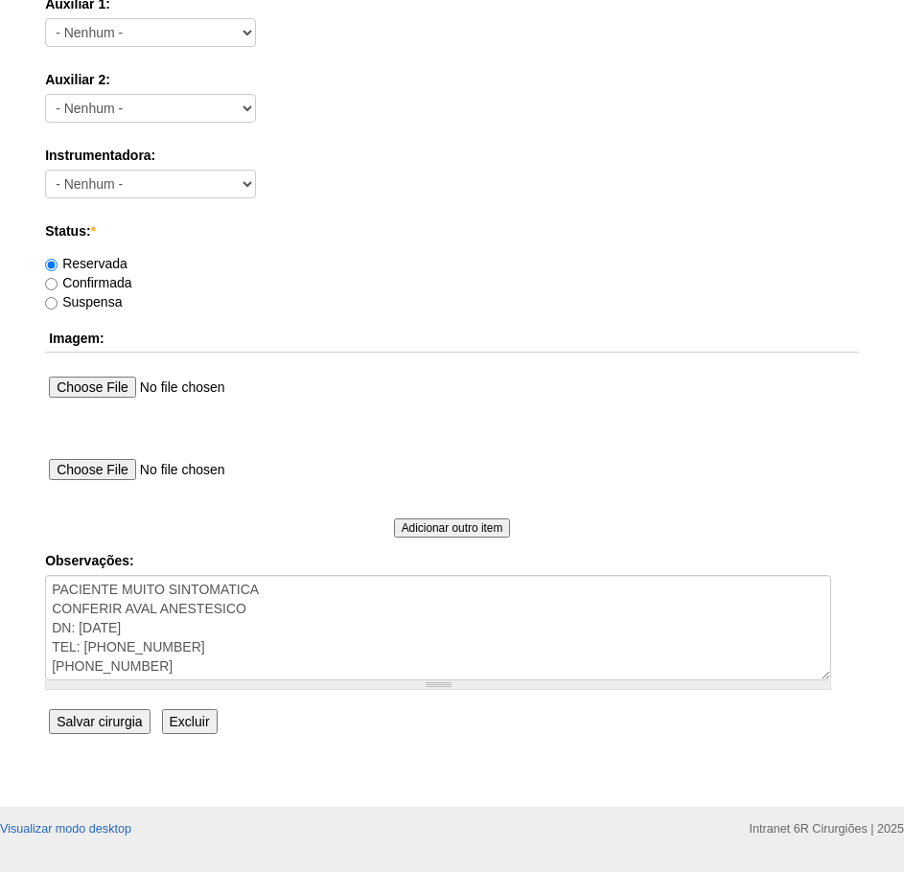
scroll to position [1038, 0]
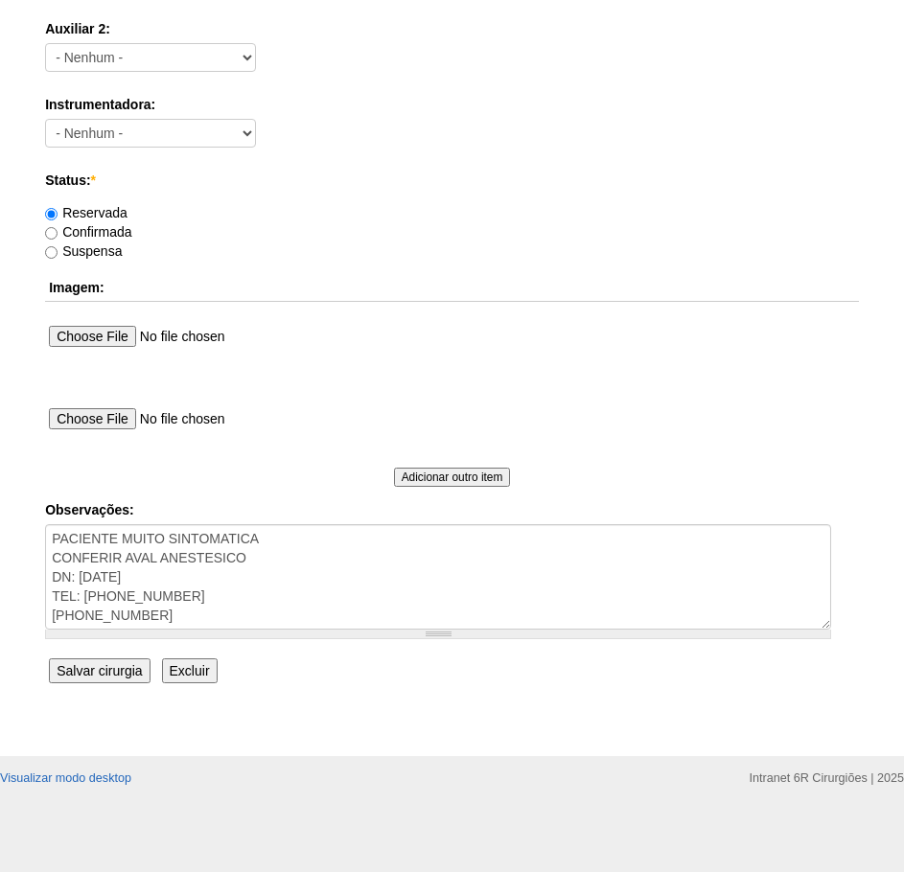
click at [116, 679] on input "Salvar cirurgia" at bounding box center [99, 671] width 101 height 25
